Goal: Complete application form

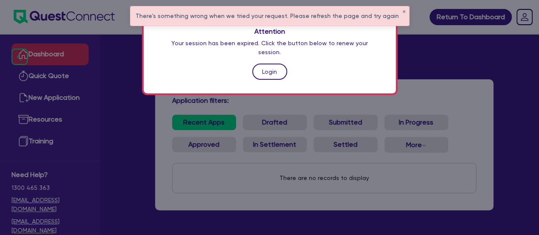
click at [268, 68] on link "Login" at bounding box center [269, 71] width 35 height 16
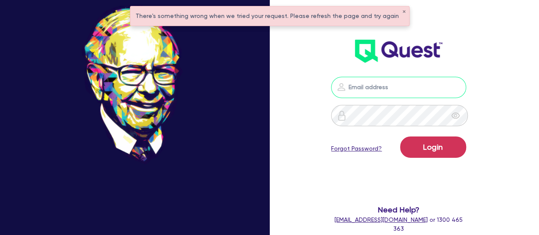
type input "[PERSON_NAME][EMAIL_ADDRESS][PERSON_NAME][DOMAIN_NAME]"
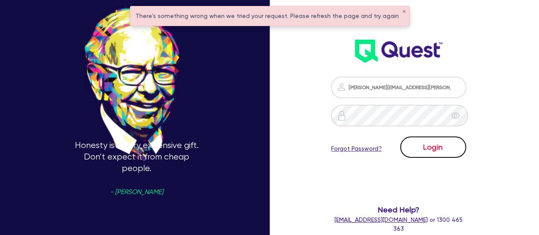
click at [429, 143] on button "Login" at bounding box center [433, 146] width 66 height 21
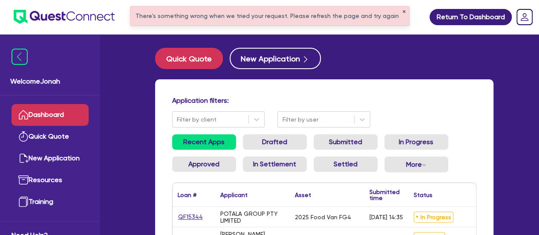
click at [402, 10] on button "✕" at bounding box center [403, 12] width 3 height 4
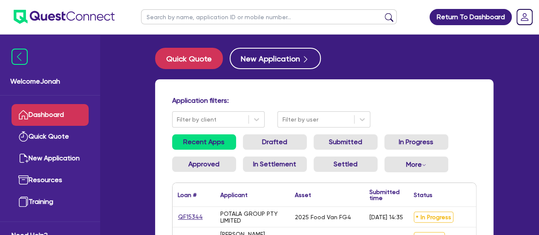
click at [310, 10] on input "text" at bounding box center [269, 16] width 256 height 15
click at [392, 19] on button "submit" at bounding box center [389, 19] width 14 height 12
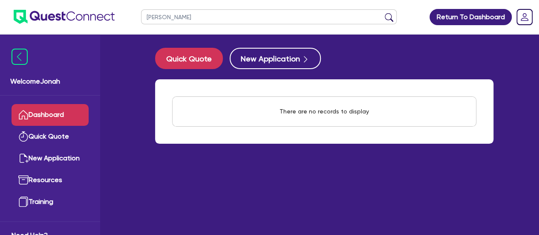
click at [162, 18] on input "[PERSON_NAME]" at bounding box center [269, 16] width 256 height 15
type input "[PERSON_NAME]"
click at [382, 13] on button "submit" at bounding box center [389, 19] width 14 height 12
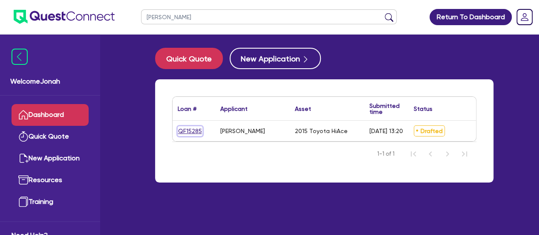
click at [182, 126] on link "QF15285" at bounding box center [190, 131] width 25 height 10
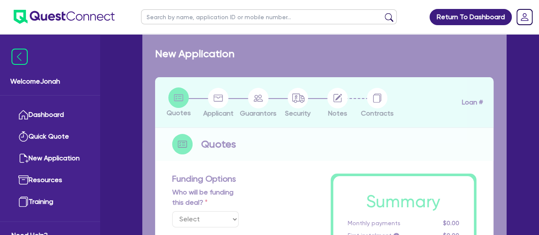
select select "Other"
select select "CARS_AND_LIGHT_TRUCKS"
type input "2015"
type input "20,000"
type input "4,000"
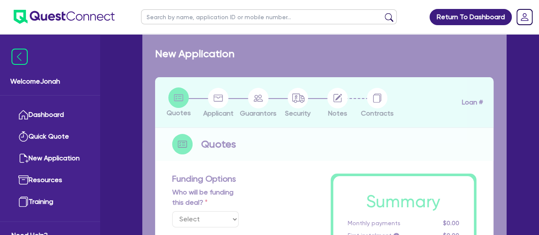
type input "7.27"
type input "1,264.98"
radio input "true"
type input "16.95"
type input "590"
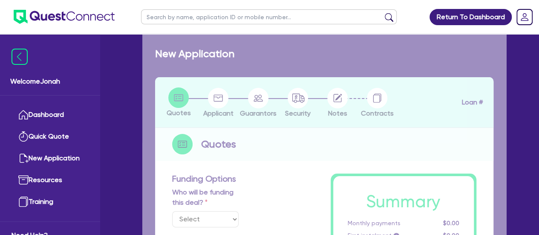
type input "1,272.73"
radio input "false"
radio input "true"
select select "VANS_AND_UTES"
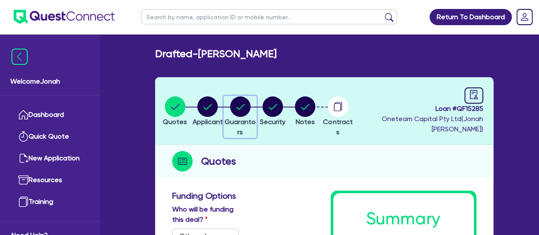
click at [243, 111] on circle "button" at bounding box center [240, 106] width 20 height 20
select select "MR"
select select "[GEOGRAPHIC_DATA]"
select select "SINGLE"
select select "CASH"
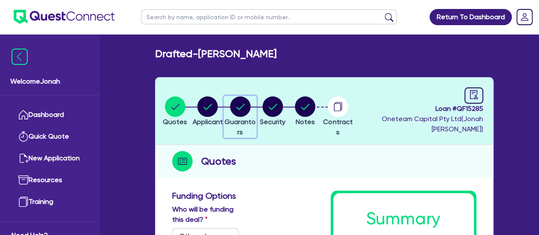
select select "VEHICLE"
select select "OTHER"
select select "HOUSEHOLD_PERSONAL"
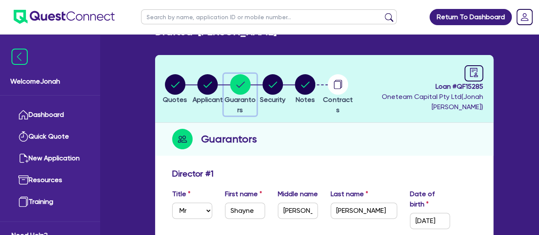
scroll to position [18, 0]
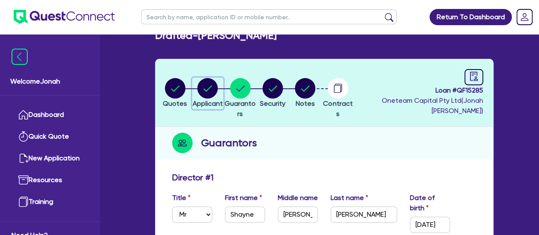
click at [210, 87] on circle "button" at bounding box center [207, 88] width 20 height 20
select select "SOLE_TRADER"
select select "ARTS_RECREATION"
select select "SPORTS_CLUB"
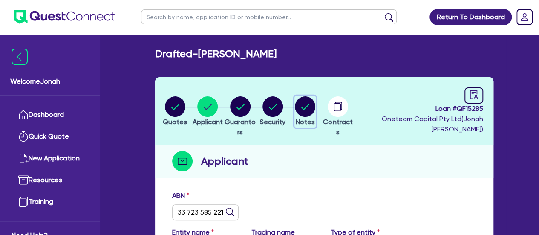
click at [311, 109] on circle "button" at bounding box center [305, 106] width 20 height 20
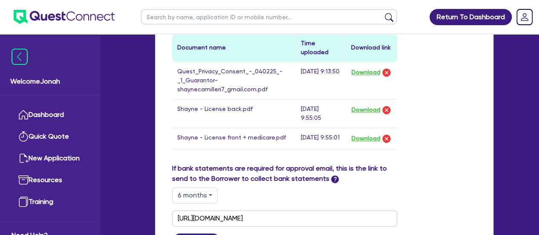
scroll to position [463, 0]
click at [363, 134] on button "Download" at bounding box center [366, 138] width 30 height 11
click at [370, 110] on button "Download" at bounding box center [366, 109] width 30 height 11
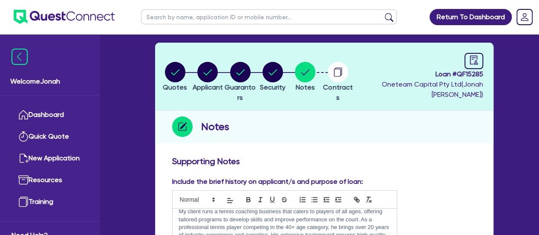
scroll to position [34, 0]
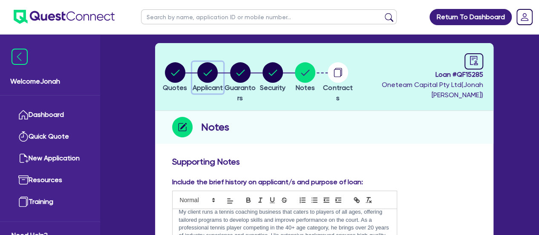
click at [216, 78] on circle "button" at bounding box center [207, 72] width 20 height 20
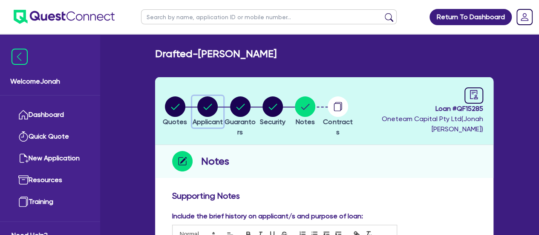
select select "SOLE_TRADER"
select select "ARTS_RECREATION"
select select "SPORTS_CLUB"
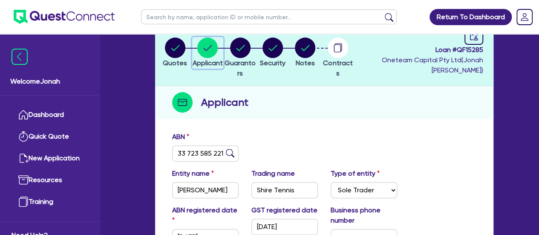
scroll to position [37, 0]
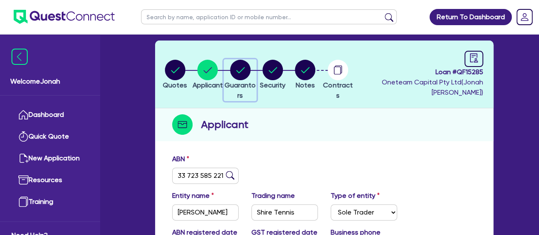
click at [246, 79] on button "Guarantors" at bounding box center [240, 80] width 32 height 42
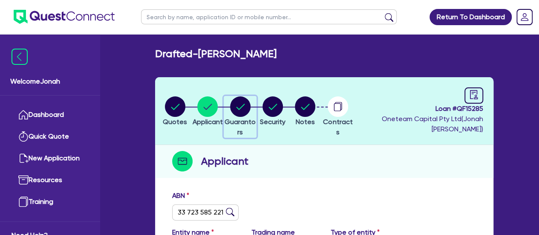
select select "MR"
select select "[GEOGRAPHIC_DATA]"
select select "SINGLE"
select select "CASH"
select select "VEHICLE"
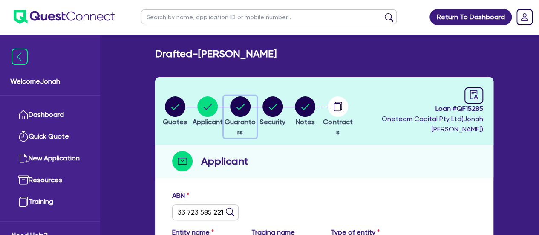
select select "OTHER"
select select "HOUSEHOLD_PERSONAL"
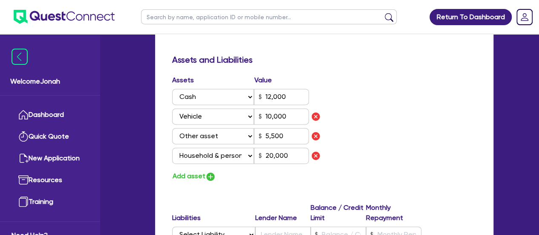
scroll to position [536, 0]
